Goal: Task Accomplishment & Management: Manage account settings

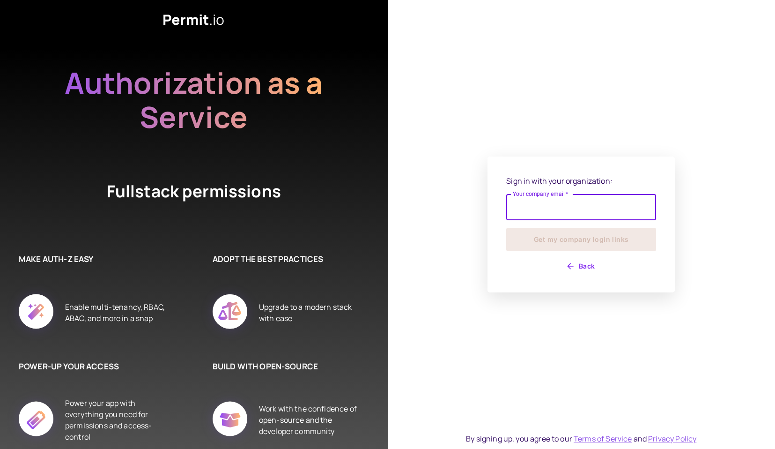
click at [573, 201] on input "Your company email   *" at bounding box center [581, 207] width 150 height 26
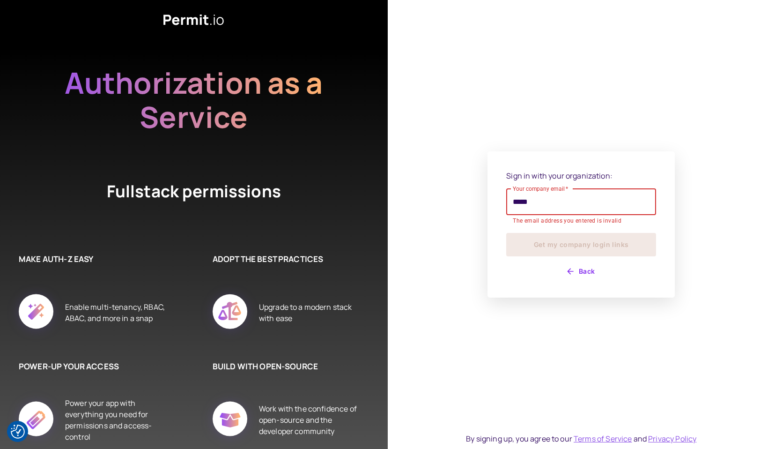
type input "**********"
click at [506, 233] on button "Get my company login links" at bounding box center [581, 244] width 150 height 23
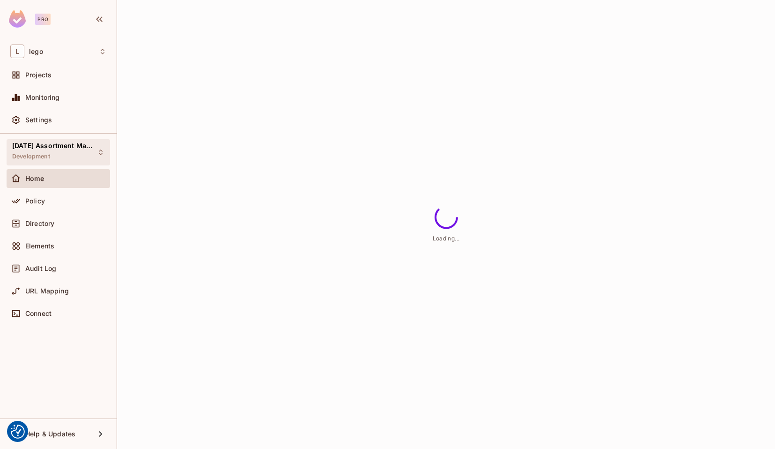
click at [81, 140] on div "[DATE] Assortment Management Development" at bounding box center [59, 152] width 104 height 26
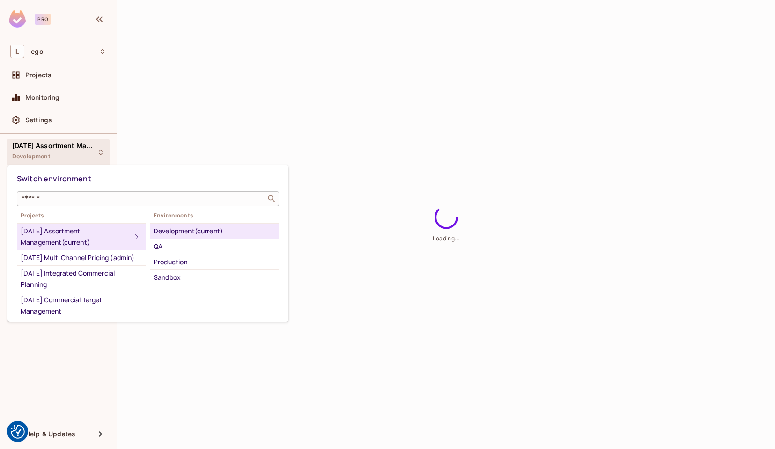
click at [123, 199] on input "text" at bounding box center [142, 198] width 244 height 9
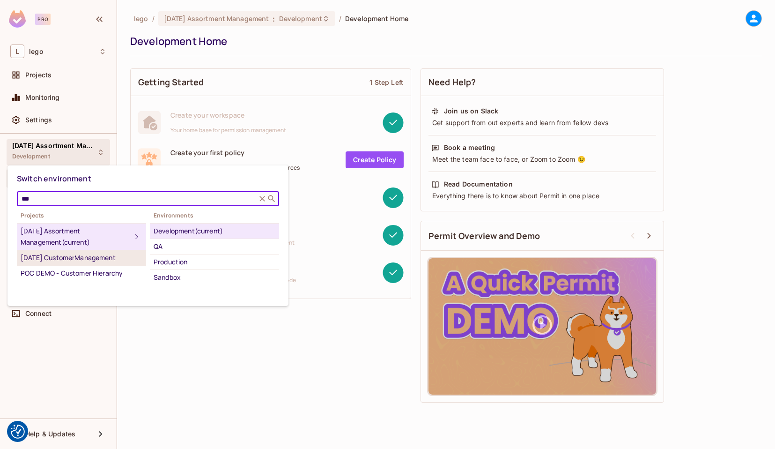
type input "***"
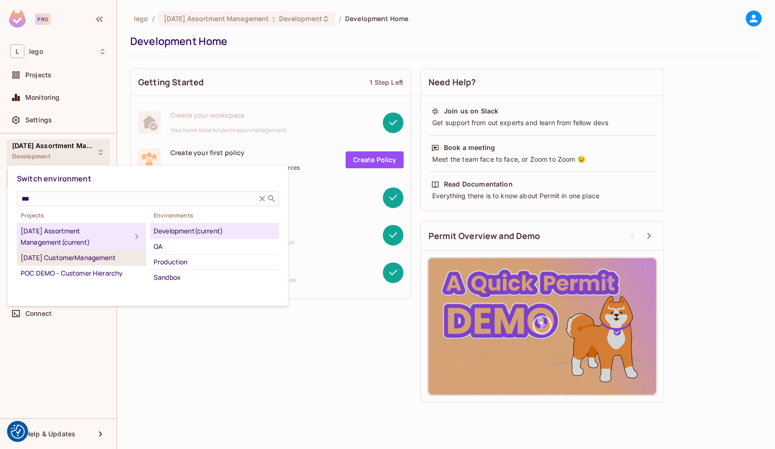
click at [117, 256] on div "[DATE] CustomerManagement" at bounding box center [82, 257] width 122 height 11
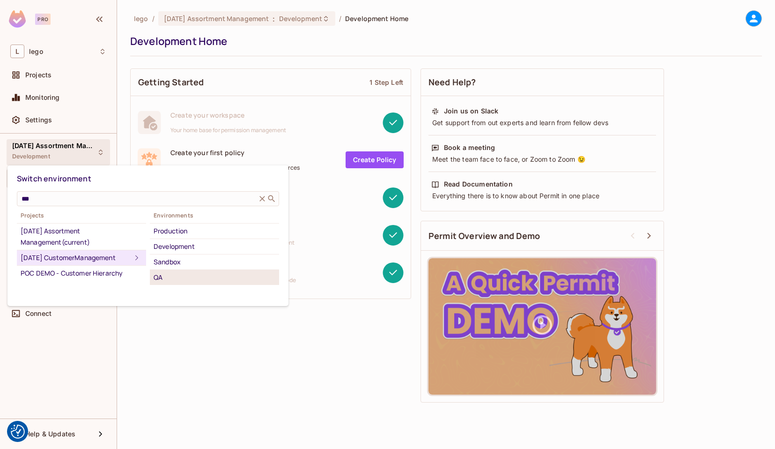
click at [171, 278] on div "QA" at bounding box center [215, 277] width 122 height 11
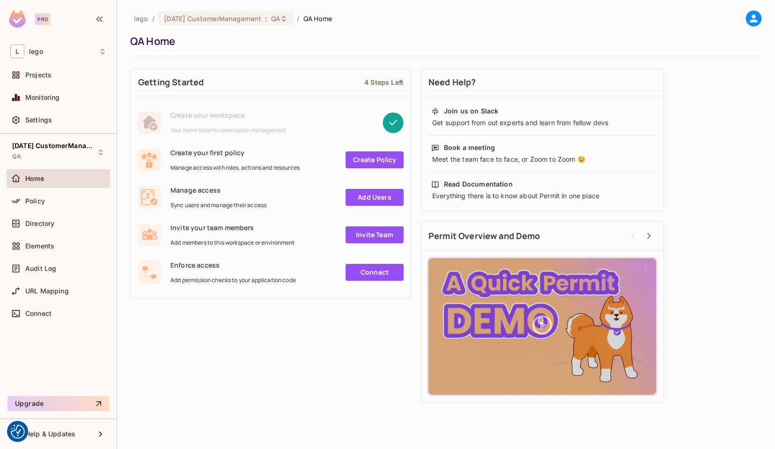
click at [191, 191] on span "Manage access" at bounding box center [219, 190] width 96 height 9
click at [153, 193] on icon at bounding box center [147, 197] width 13 height 16
click at [59, 207] on div "Policy" at bounding box center [59, 201] width 104 height 19
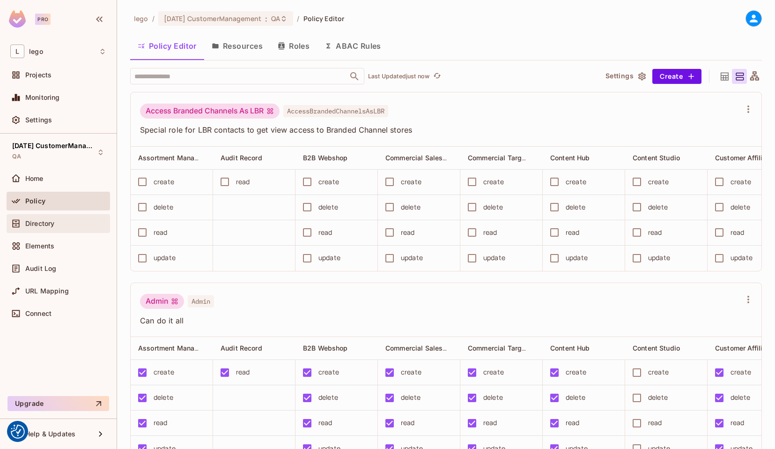
click at [59, 225] on div "Directory" at bounding box center [65, 223] width 81 height 7
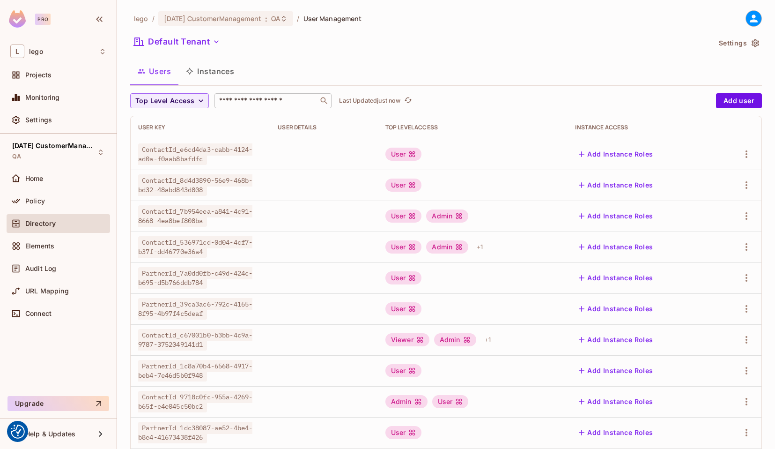
click at [260, 98] on input "text" at bounding box center [266, 100] width 98 height 9
paste input "**********"
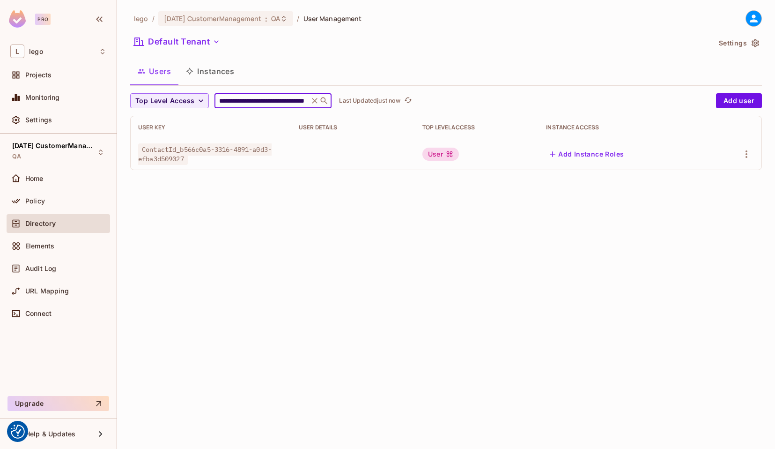
type input "**********"
click at [253, 142] on td "ContactId_b566c0a5-3316-4891-a0d3-efba3d509027" at bounding box center [211, 154] width 161 height 31
click at [493, 164] on td "User" at bounding box center [477, 154] width 124 height 31
click at [745, 156] on icon "button" at bounding box center [746, 154] width 11 height 11
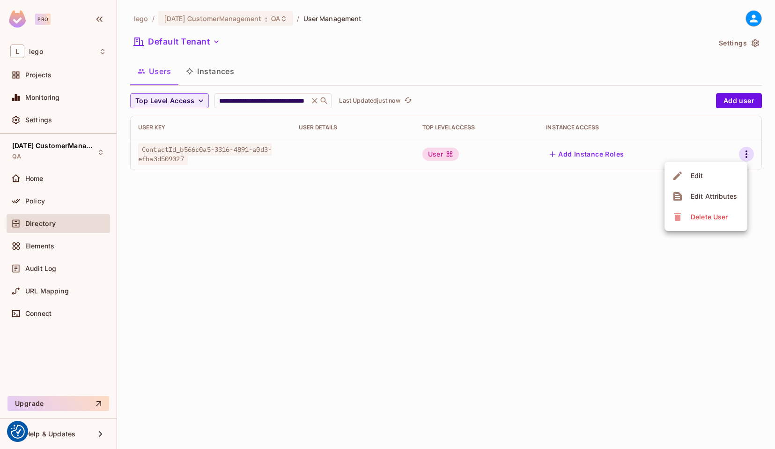
click at [716, 174] on li "Edit" at bounding box center [706, 175] width 83 height 21
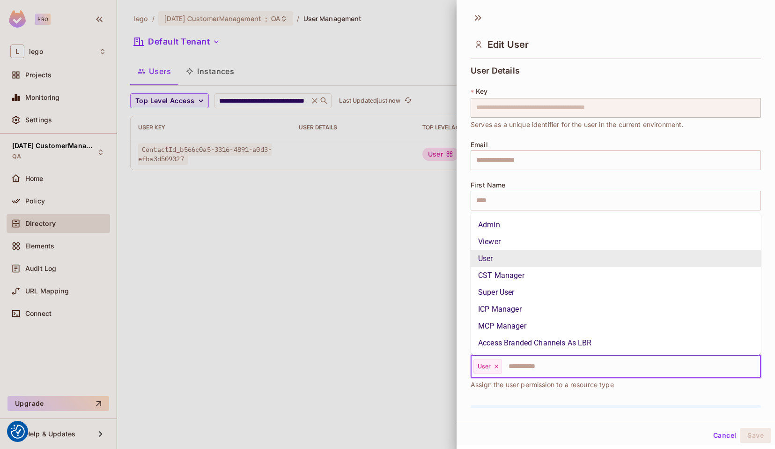
click at [541, 362] on input "text" at bounding box center [623, 366] width 240 height 19
click at [526, 228] on li "Admin" at bounding box center [616, 224] width 290 height 17
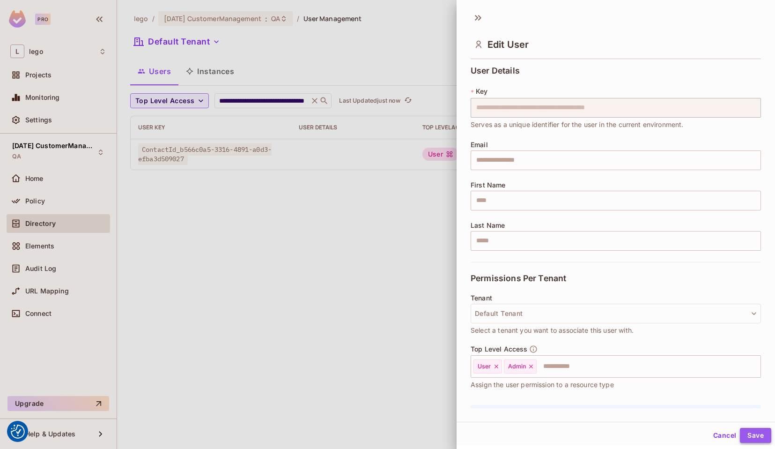
click at [755, 436] on button "Save" at bounding box center [755, 435] width 31 height 15
